Goal: Information Seeking & Learning: Learn about a topic

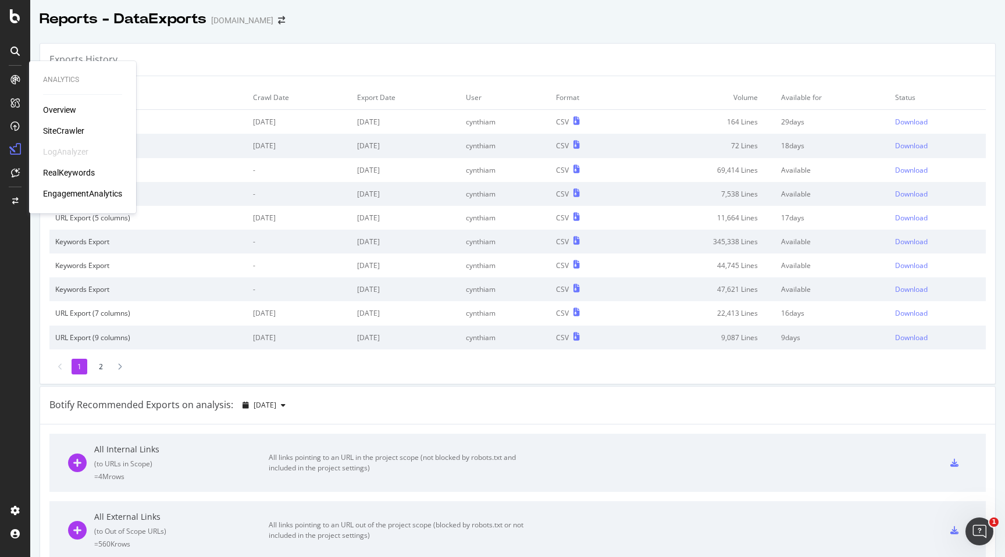
click at [49, 111] on div "Overview" at bounding box center [59, 110] width 33 height 12
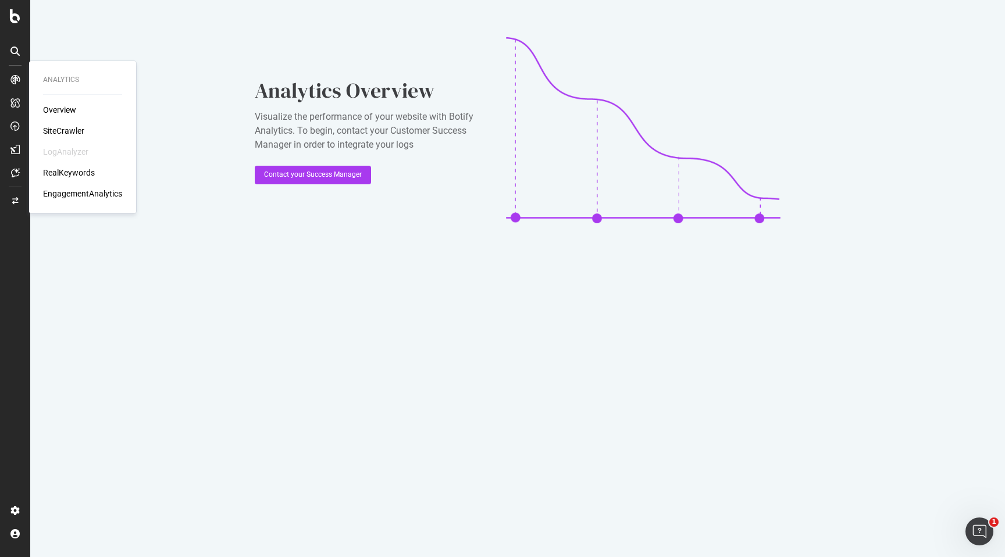
click at [74, 125] on div "SiteCrawler" at bounding box center [63, 131] width 41 height 12
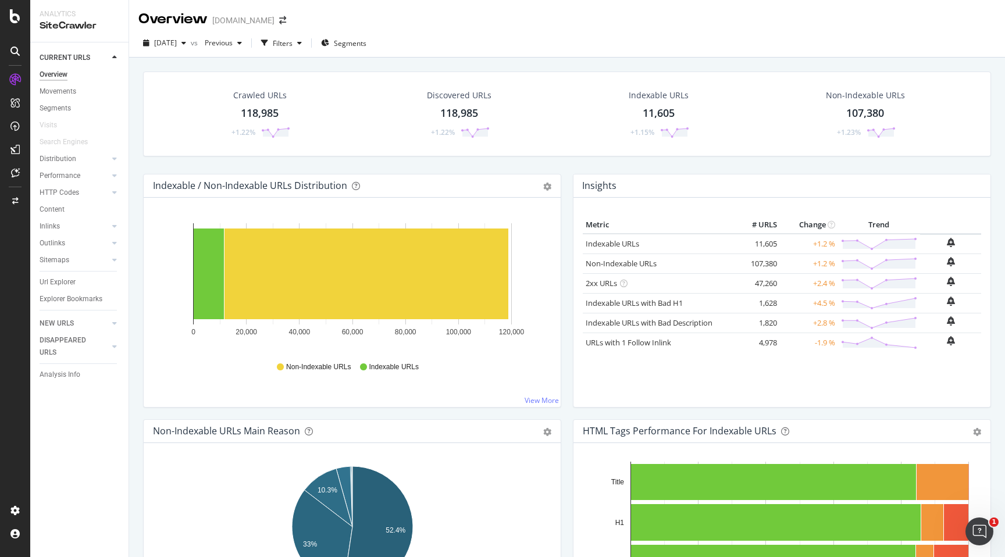
click at [258, 115] on div "118,985" at bounding box center [260, 113] width 38 height 15
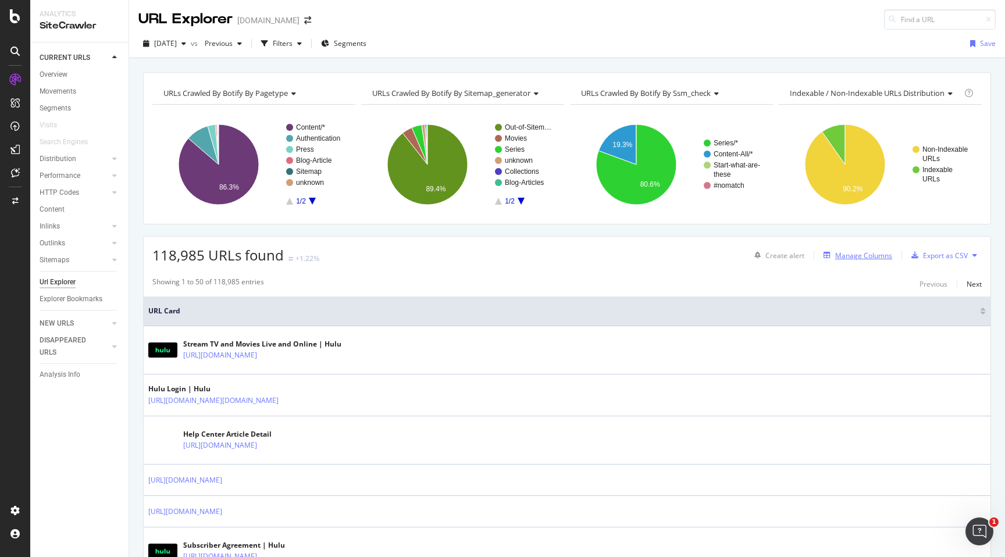
click at [874, 256] on div "Manage Columns" at bounding box center [863, 256] width 57 height 10
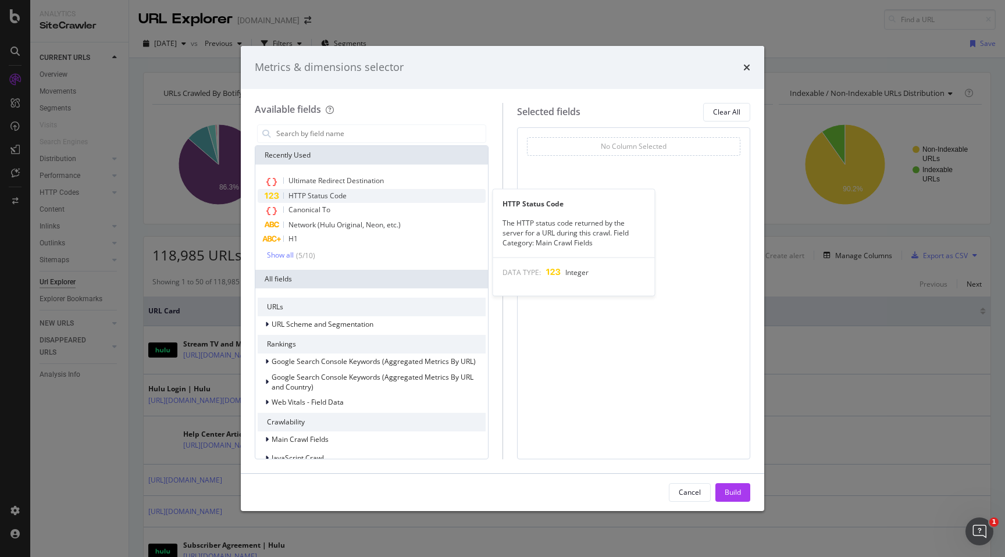
click at [402, 202] on div "HTTP Status Code" at bounding box center [372, 196] width 228 height 14
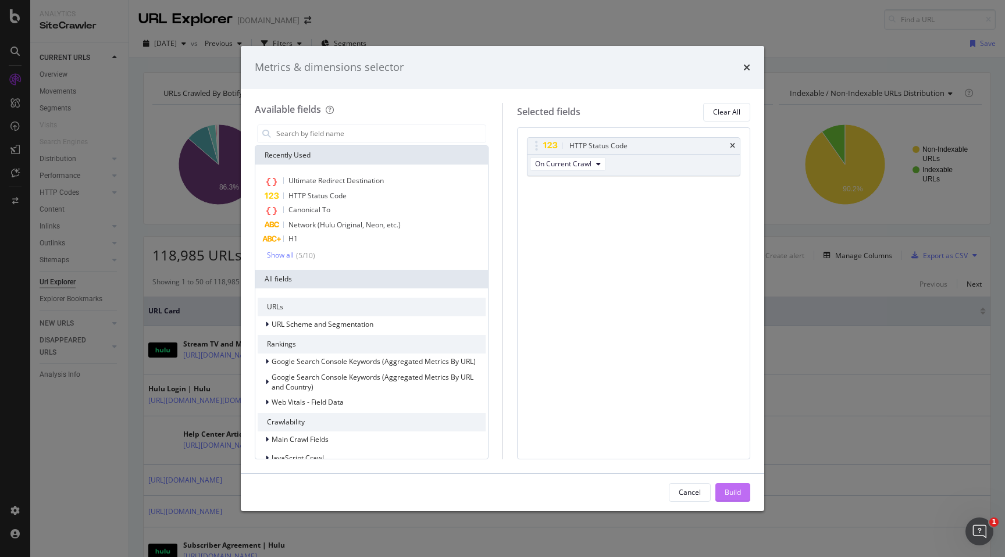
click at [728, 488] on div "Build" at bounding box center [732, 492] width 16 height 10
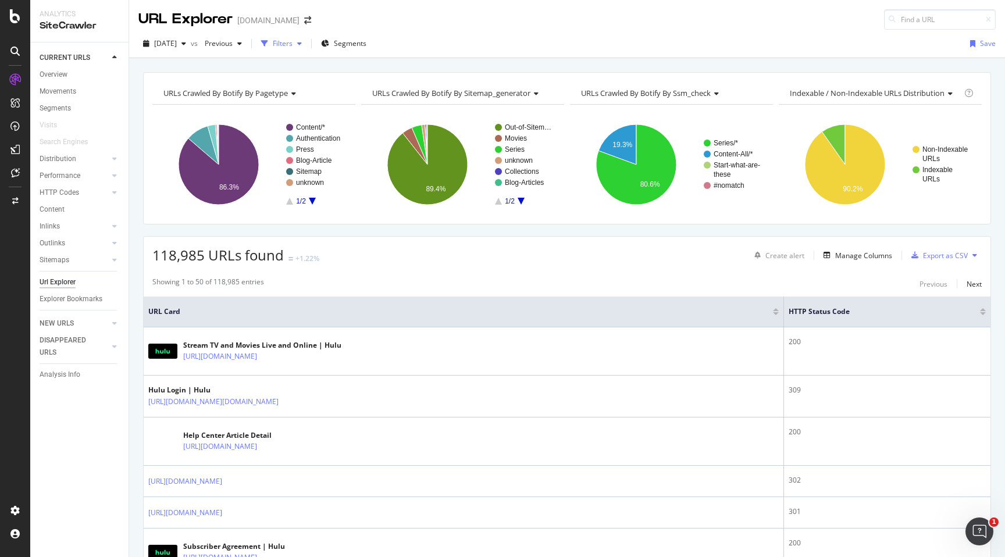
click at [292, 48] on div "Filters" at bounding box center [283, 43] width 20 height 10
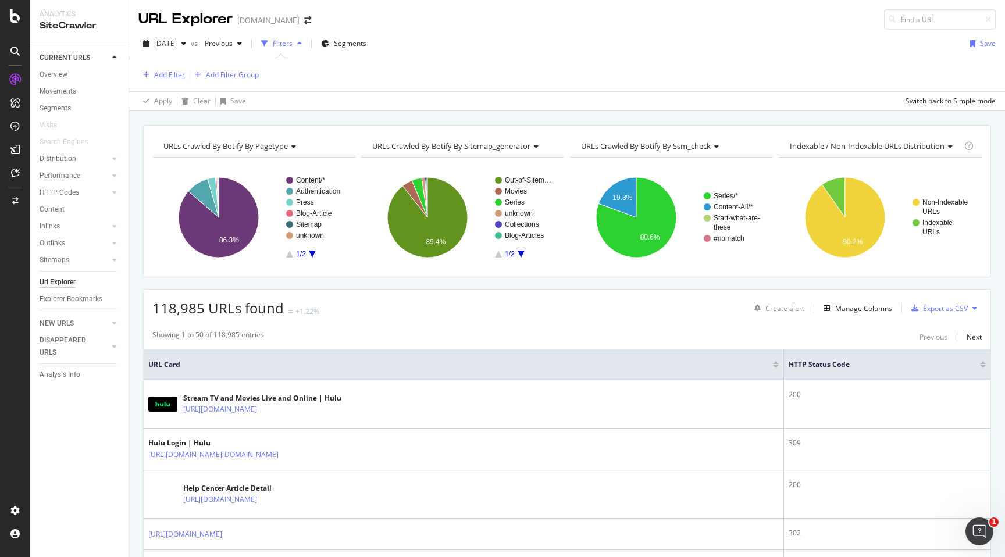
click at [164, 79] on div "Add Filter" at bounding box center [169, 75] width 31 height 10
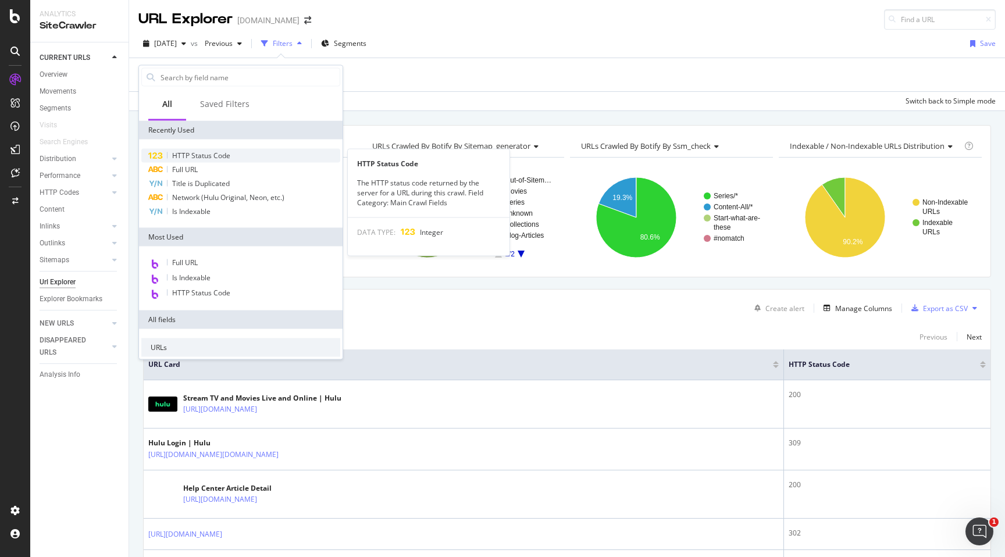
click at [199, 156] on span "HTTP Status Code" at bounding box center [201, 156] width 58 height 10
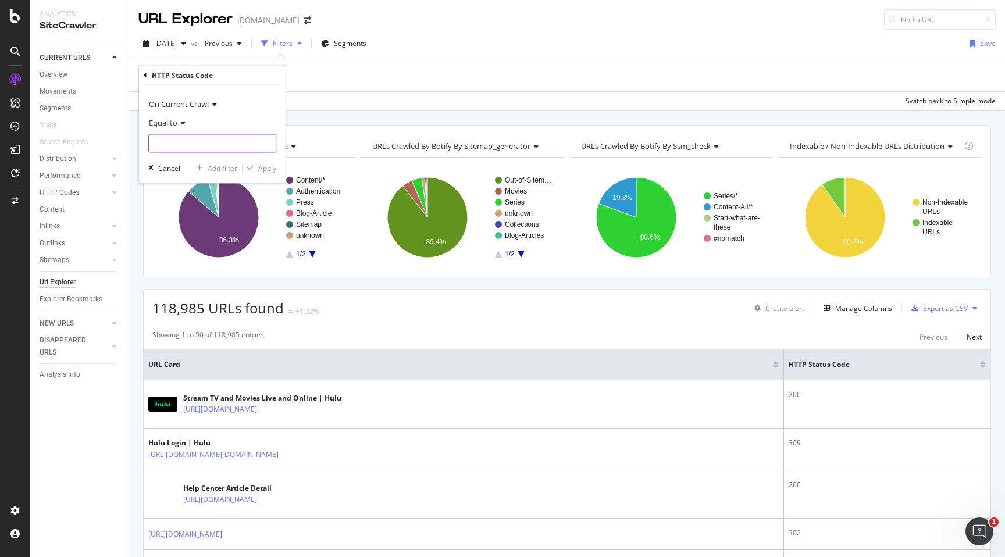
click at [245, 150] on input "number" at bounding box center [212, 143] width 128 height 19
